Goal: Task Accomplishment & Management: Manage account settings

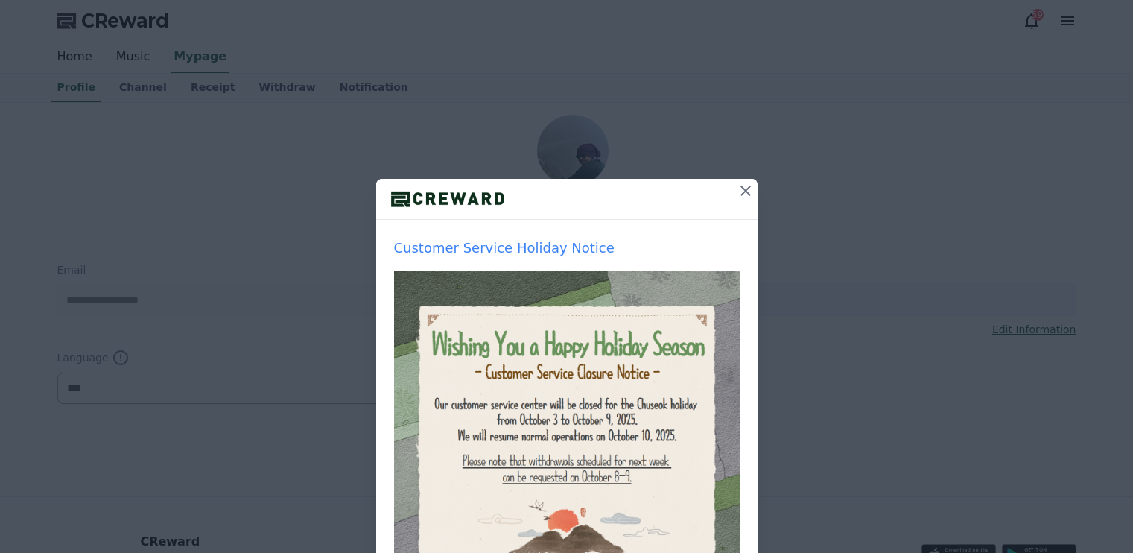
select select "**********"
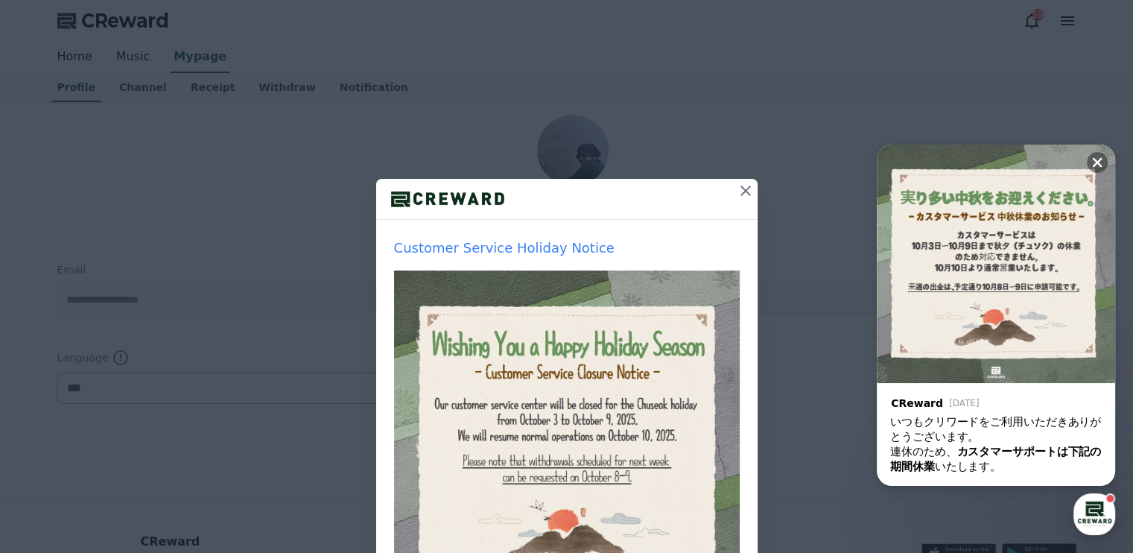
scroll to position [74, 0]
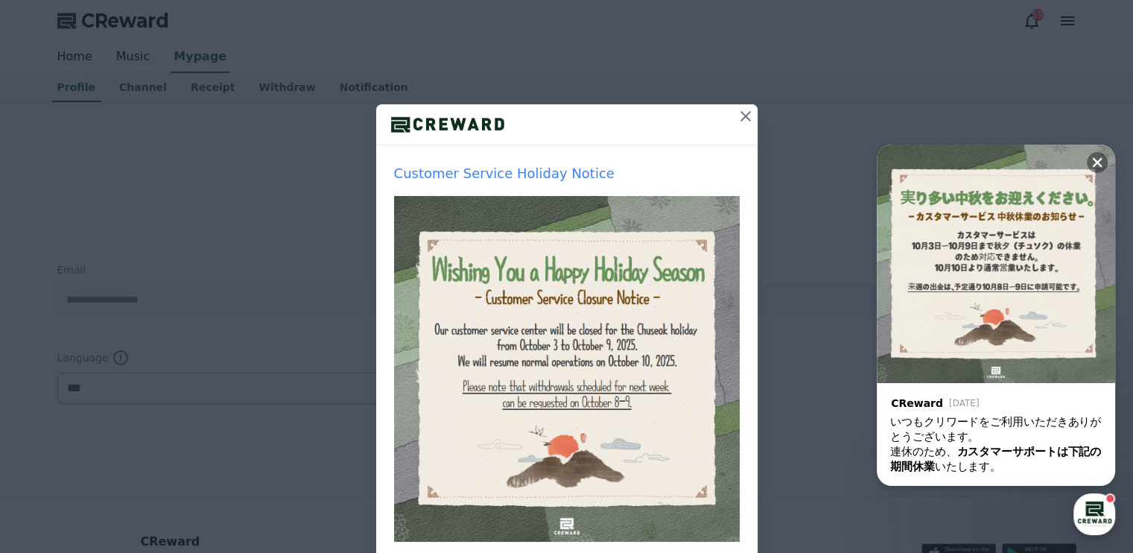
click at [740, 118] on icon at bounding box center [746, 116] width 18 height 18
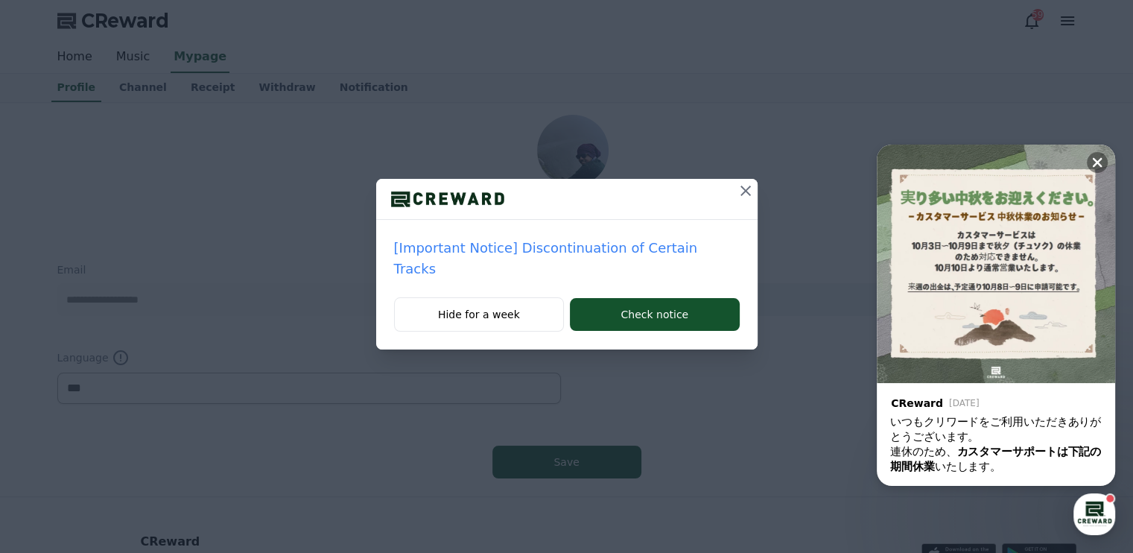
scroll to position [0, 0]
click at [737, 191] on icon at bounding box center [746, 191] width 18 height 18
click at [751, 184] on icon at bounding box center [746, 191] width 18 height 18
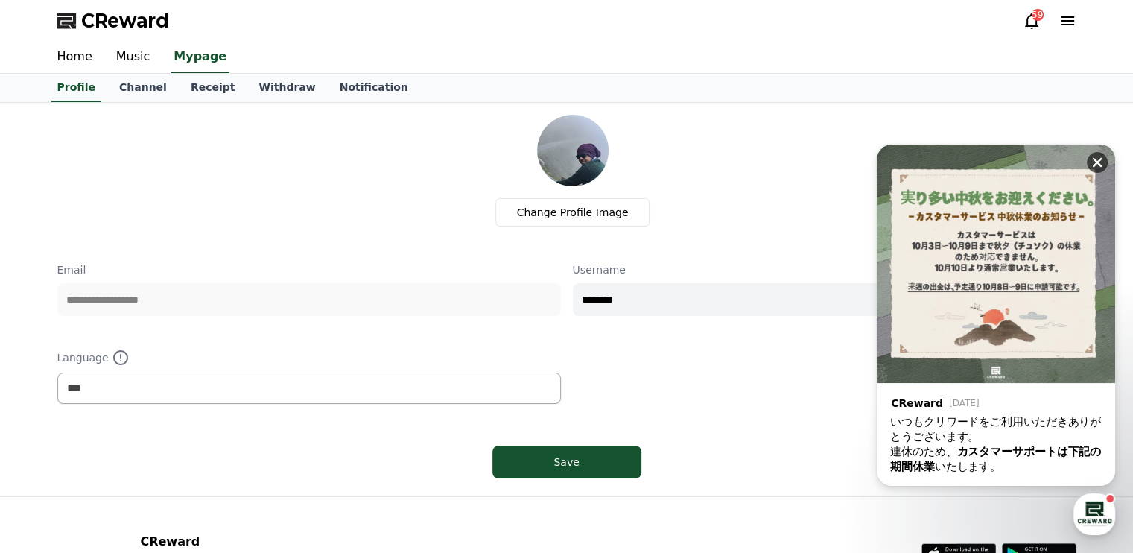
click at [1097, 166] on icon at bounding box center [1097, 162] width 15 height 15
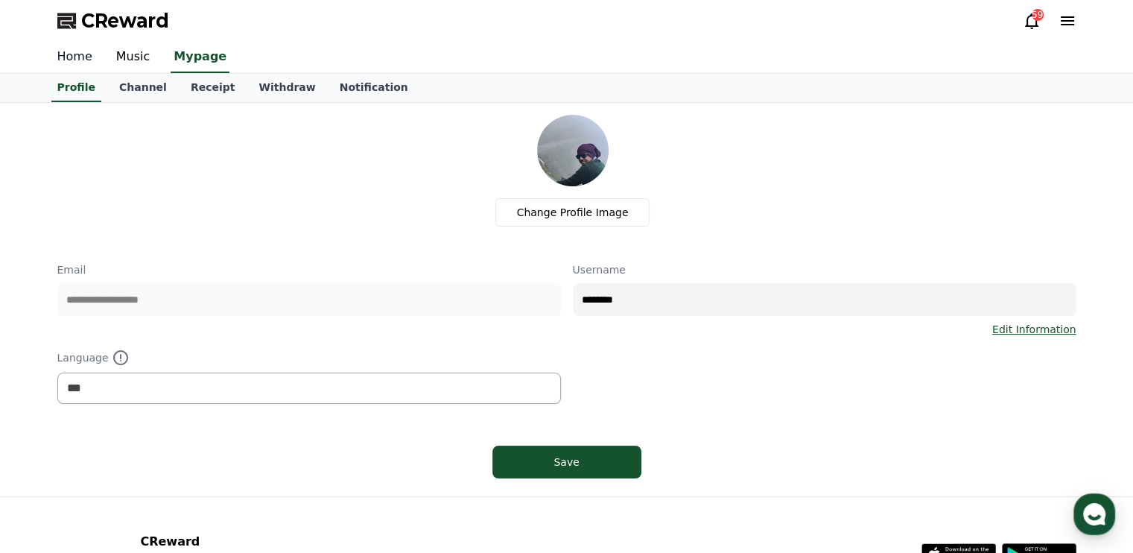
click at [75, 59] on link "Home" at bounding box center [74, 57] width 59 height 31
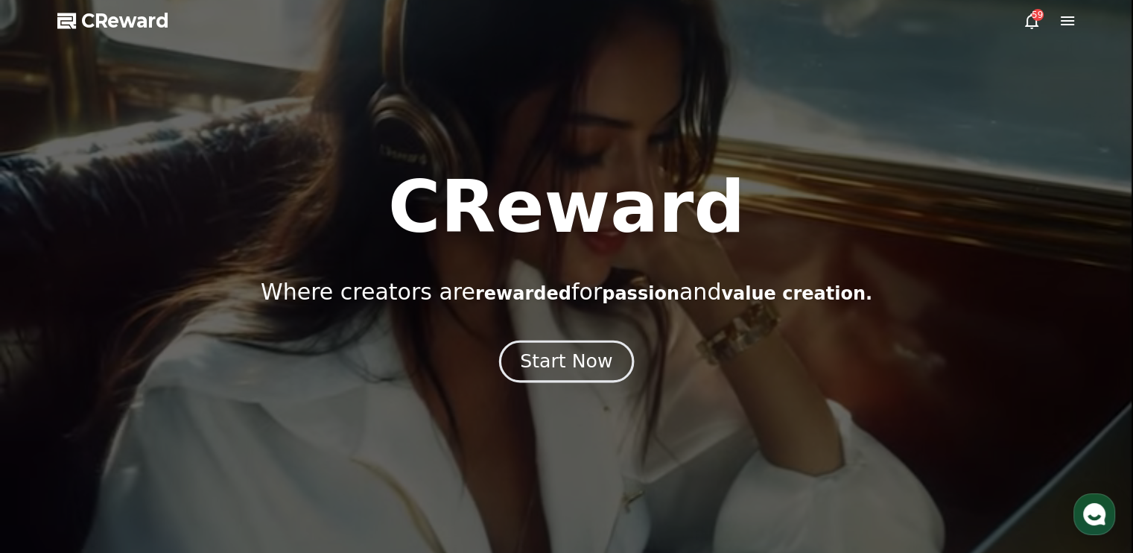
click at [565, 367] on div "Start Now" at bounding box center [566, 361] width 92 height 25
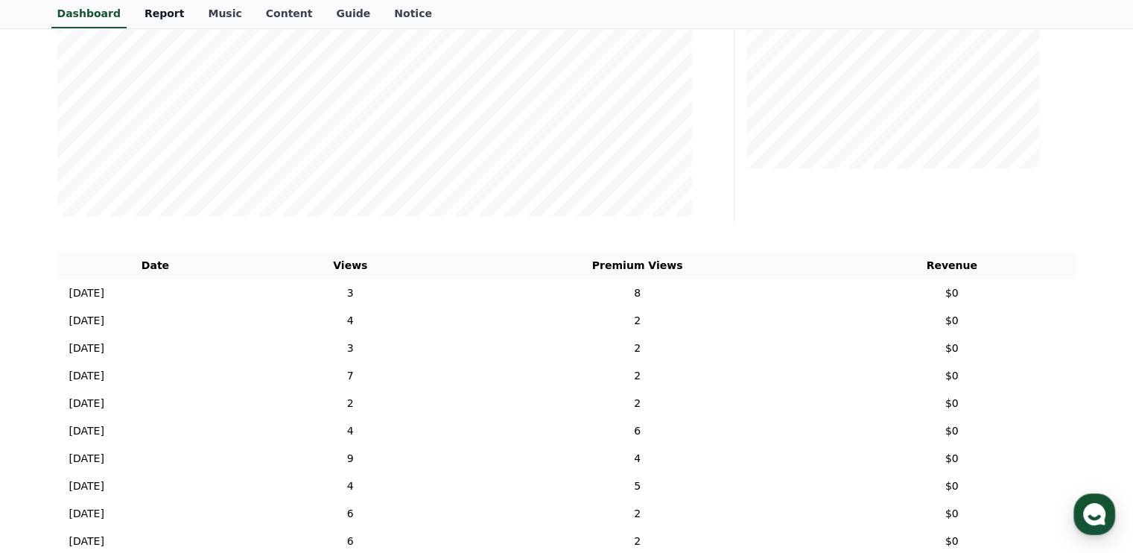
click at [162, 13] on link "Report" at bounding box center [165, 14] width 64 height 28
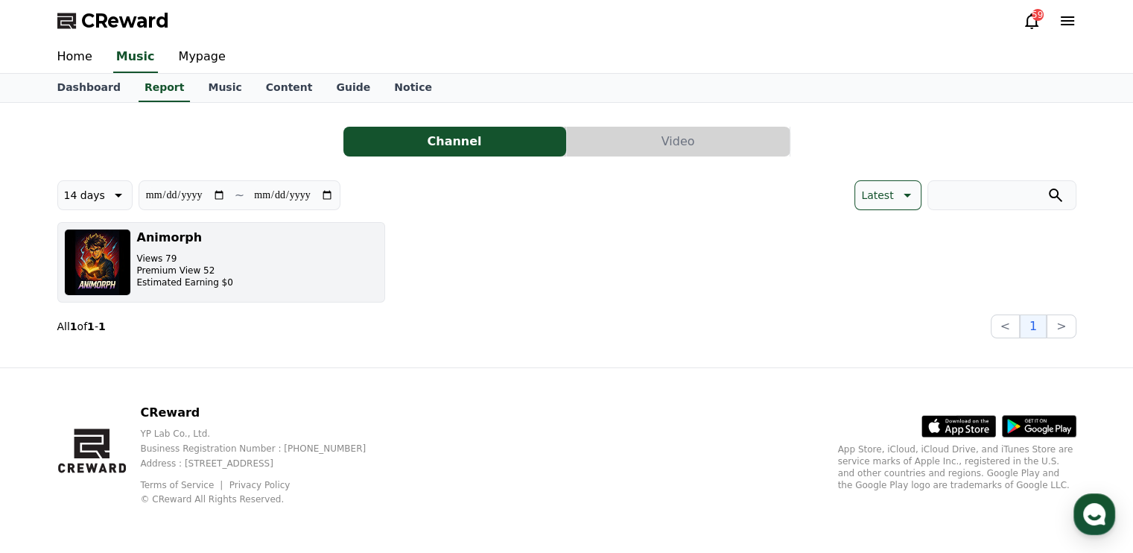
click at [250, 279] on button "Animorph Views 79 Premium View 52 Estimated Earning $0" at bounding box center [221, 262] width 328 height 80
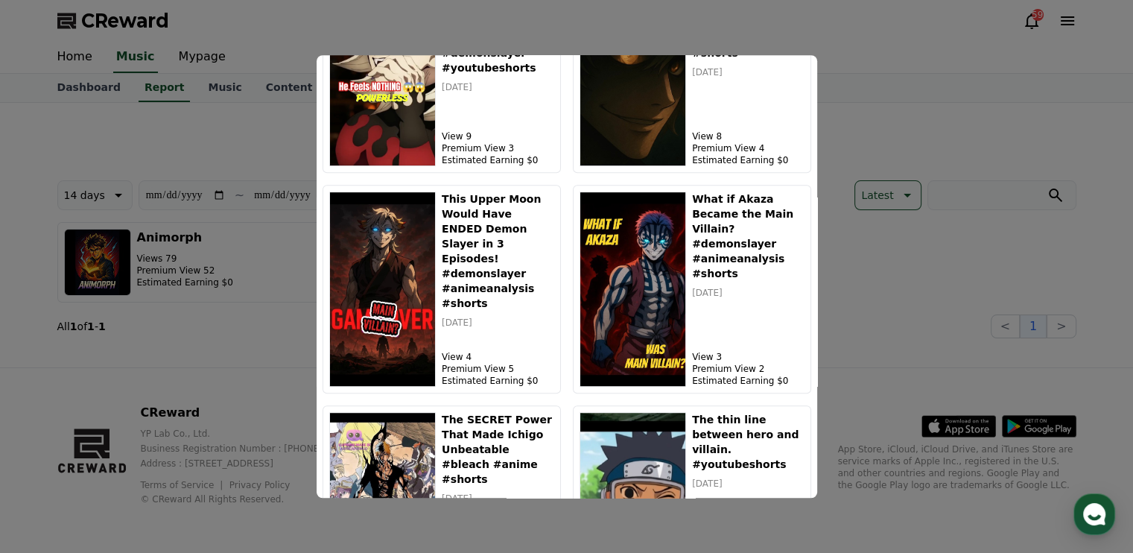
scroll to position [432, 0]
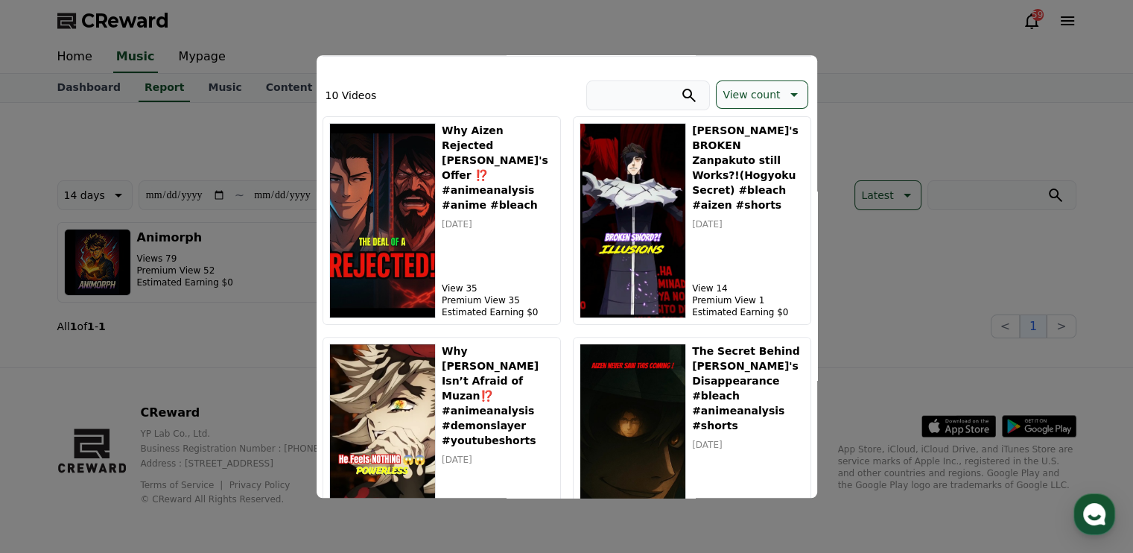
click at [838, 42] on button "close modal" at bounding box center [566, 276] width 1133 height 553
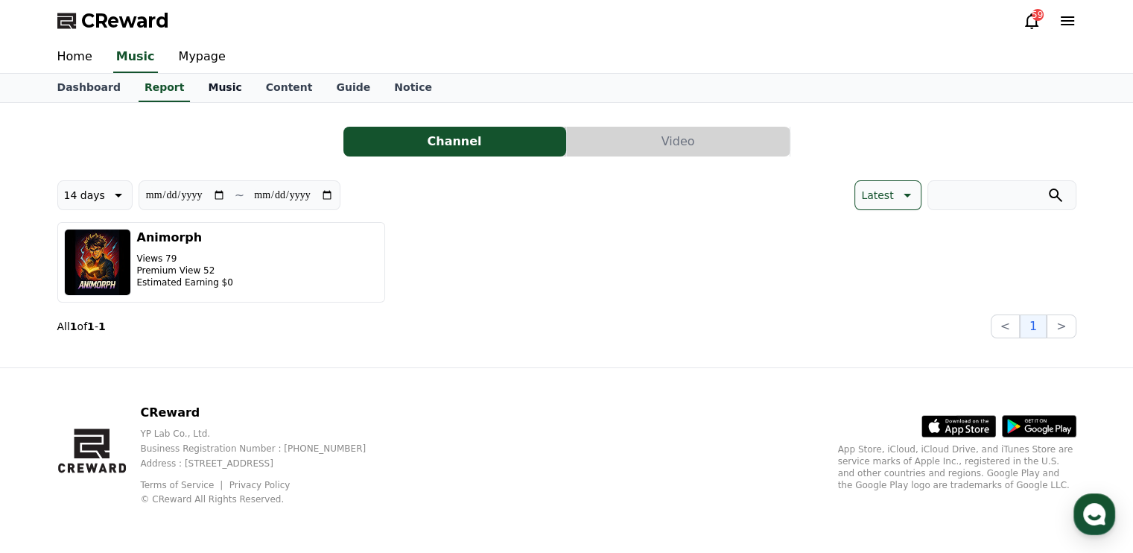
click at [198, 83] on link "Music" at bounding box center [224, 88] width 57 height 28
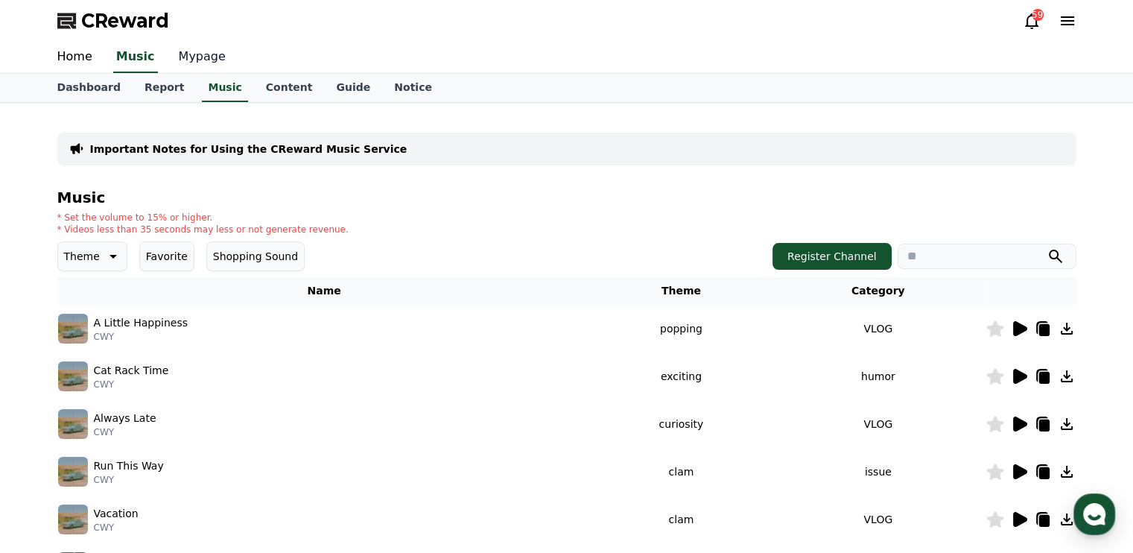
click at [187, 57] on link "Mypage" at bounding box center [202, 57] width 71 height 31
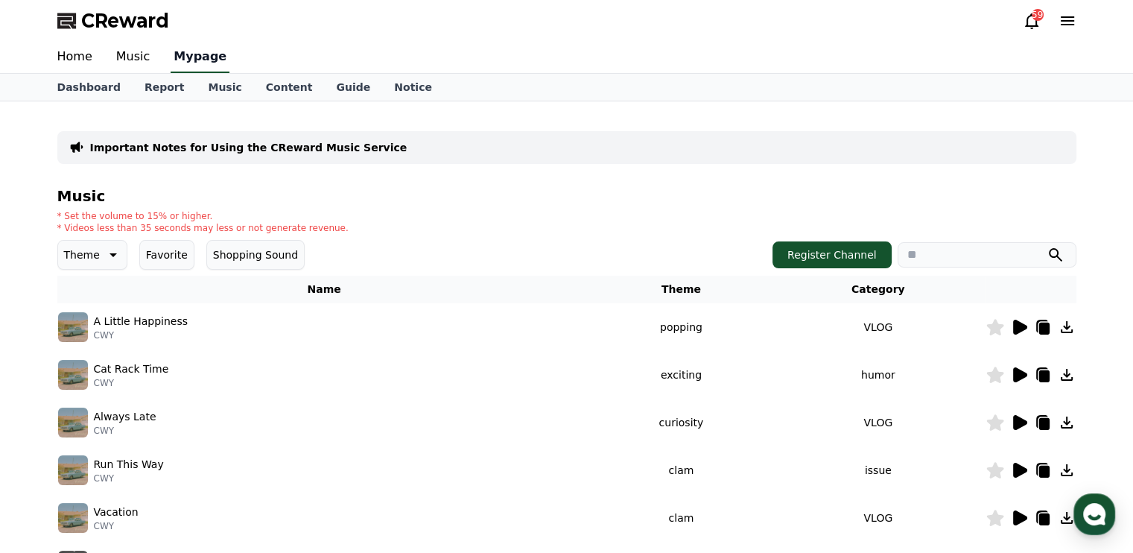
select select "**********"
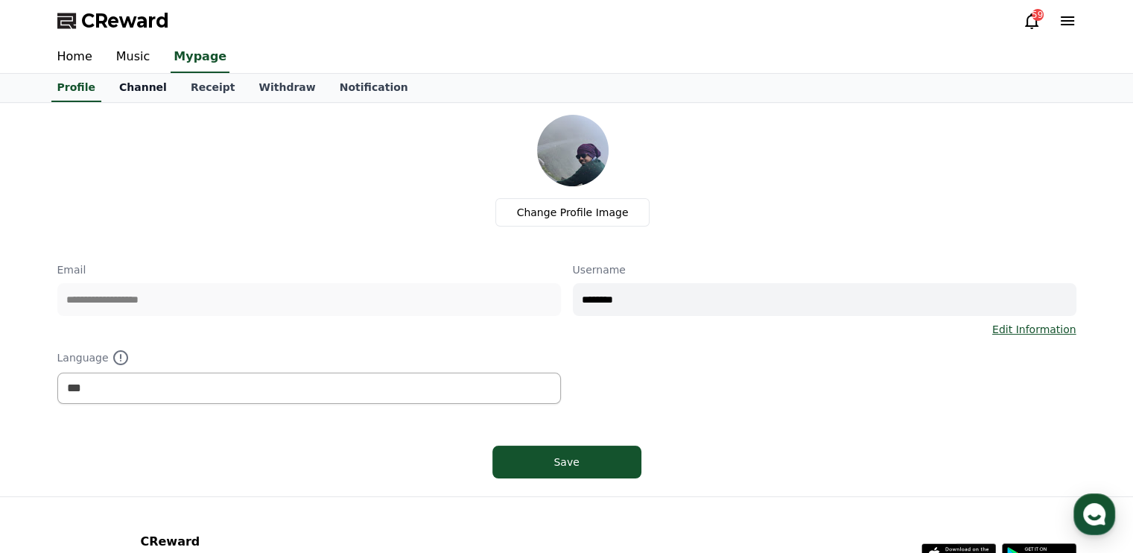
click at [136, 83] on link "Channel" at bounding box center [143, 88] width 72 height 28
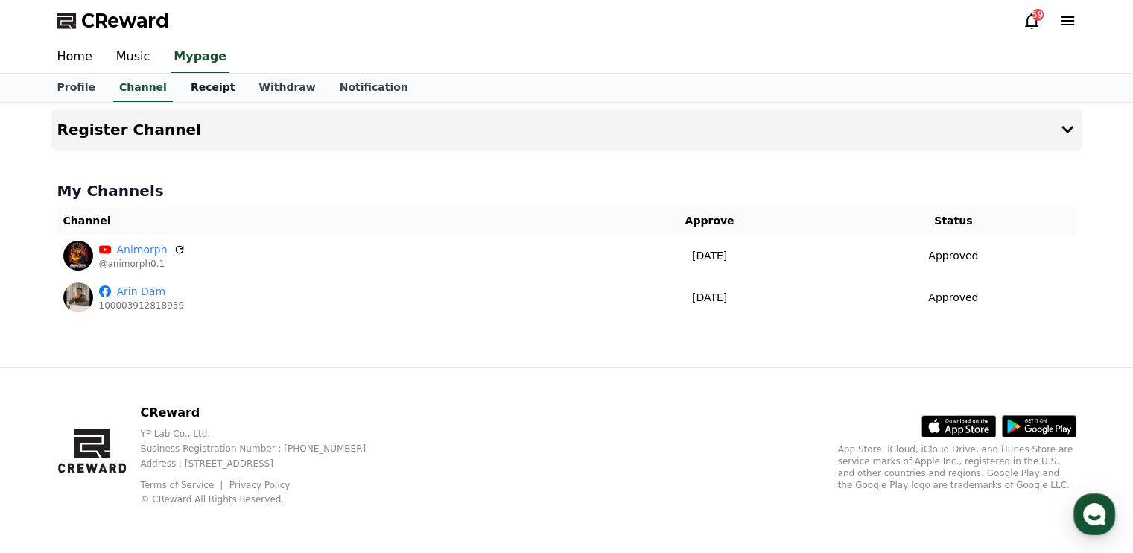
click at [194, 83] on link "Receipt" at bounding box center [213, 88] width 69 height 28
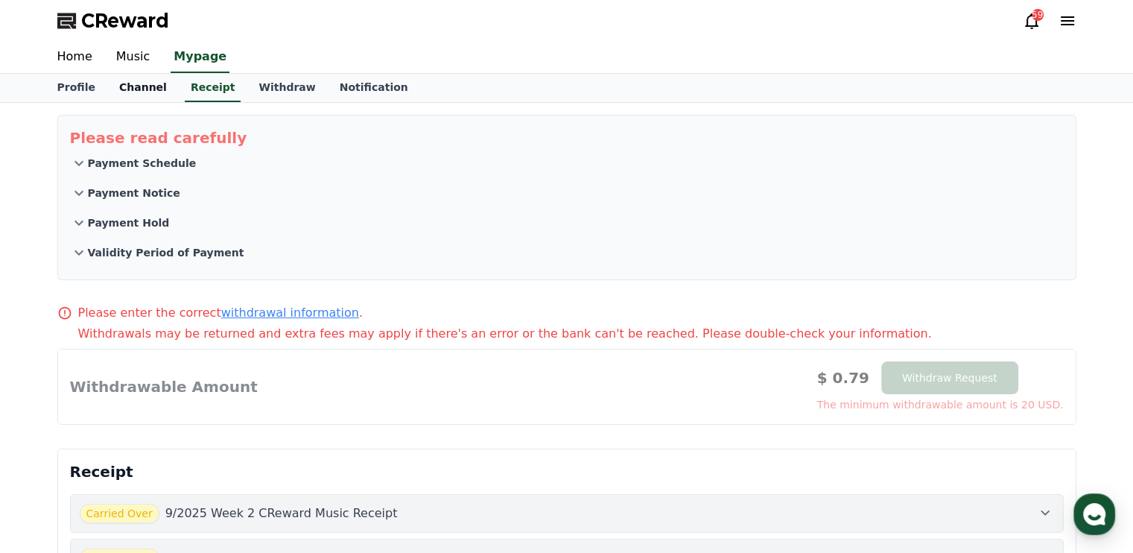
click at [132, 87] on link "Channel" at bounding box center [143, 88] width 72 height 28
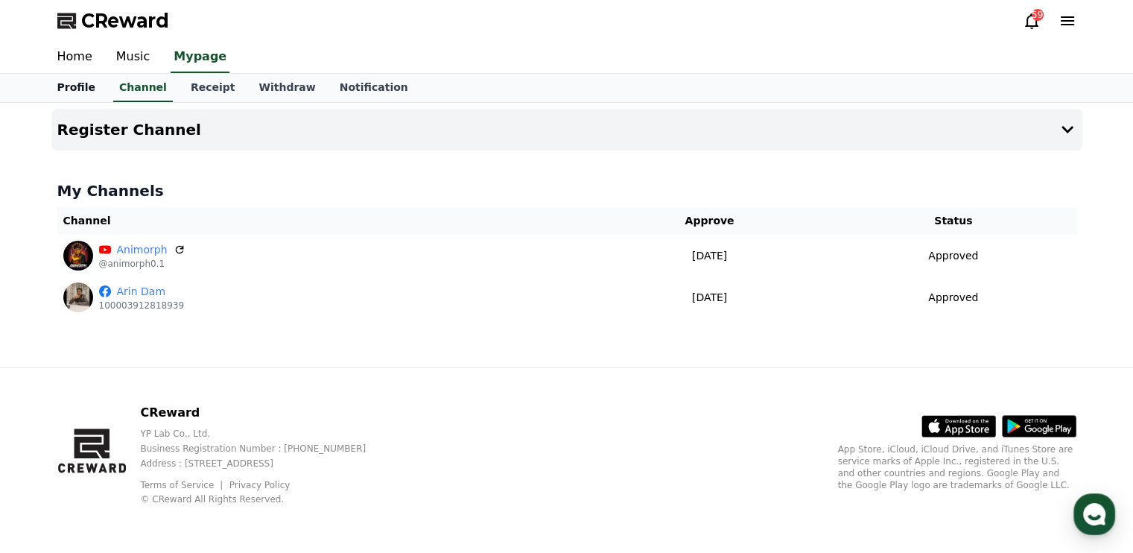
click at [57, 88] on link "Profile" at bounding box center [76, 88] width 62 height 28
select select "**********"
